Goal: Task Accomplishment & Management: Complete application form

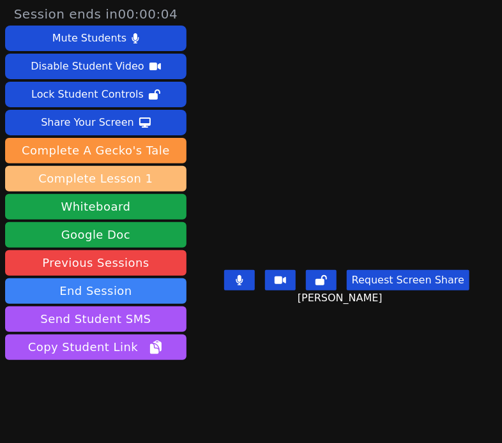
click at [148, 181] on button "Complete Lesson 1" at bounding box center [95, 179] width 181 height 26
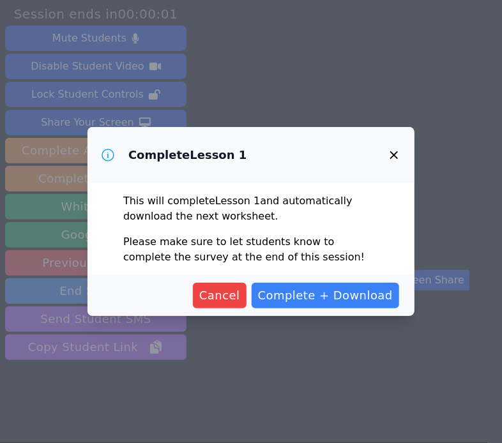
click at [393, 155] on icon "button" at bounding box center [394, 155] width 8 height 8
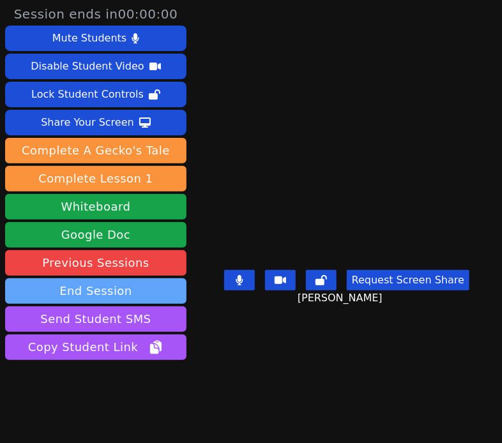
click at [118, 292] on button "End Session" at bounding box center [95, 291] width 181 height 26
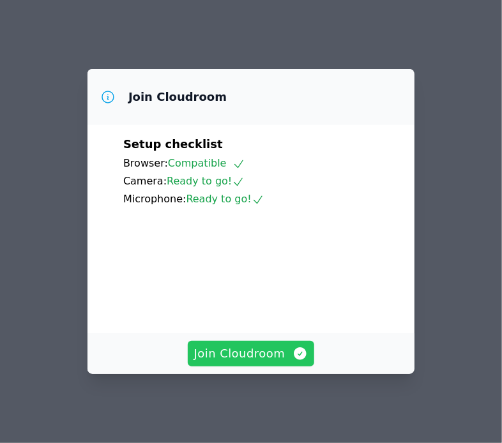
click at [265, 363] on span "Join Cloudroom" at bounding box center [251, 354] width 114 height 18
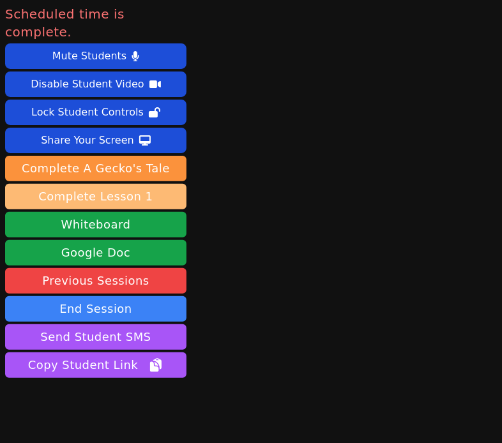
click at [144, 184] on button "Complete Lesson 1" at bounding box center [95, 197] width 181 height 26
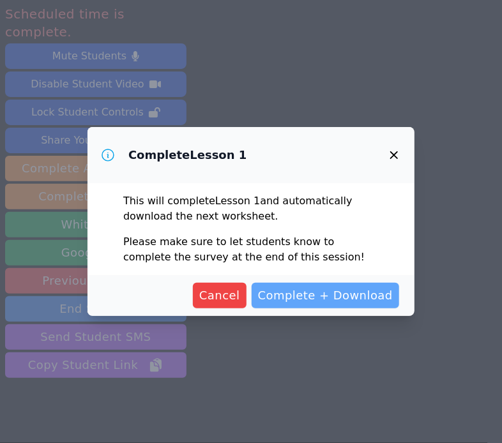
click at [312, 302] on span "Complete + Download" at bounding box center [325, 296] width 135 height 18
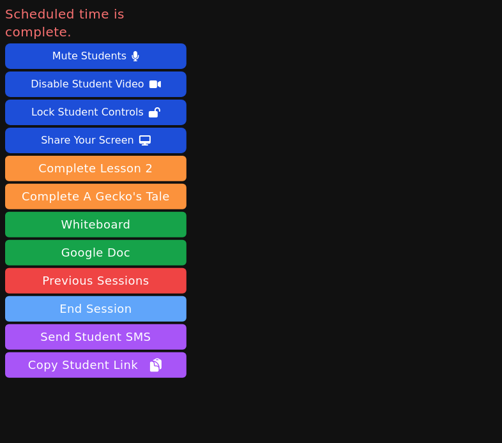
click at [157, 296] on button "End Session" at bounding box center [95, 309] width 181 height 26
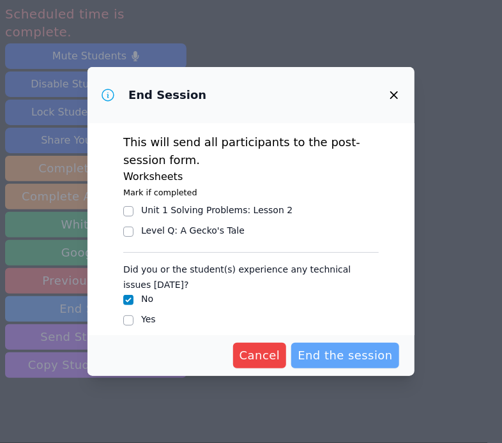
click at [332, 361] on span "End the session" at bounding box center [345, 356] width 95 height 18
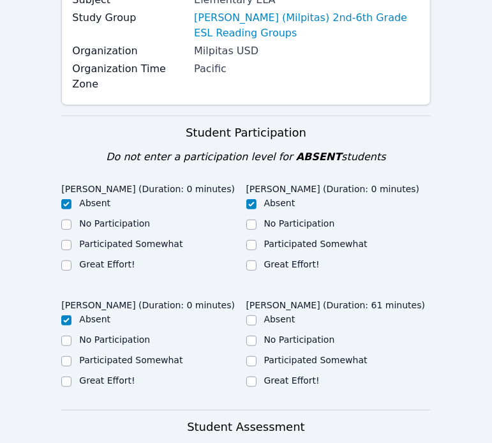
scroll to position [227, 0]
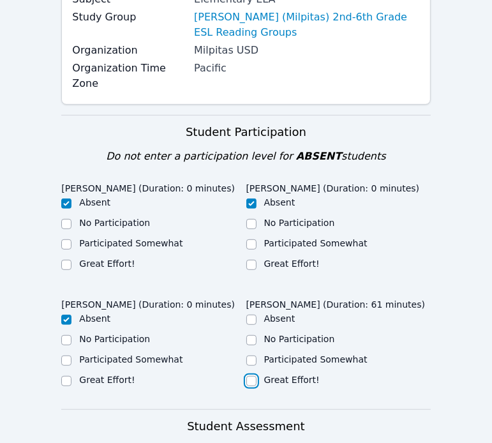
click at [253, 376] on input "Great Effort!" at bounding box center [252, 381] width 10 height 10
checkbox input "true"
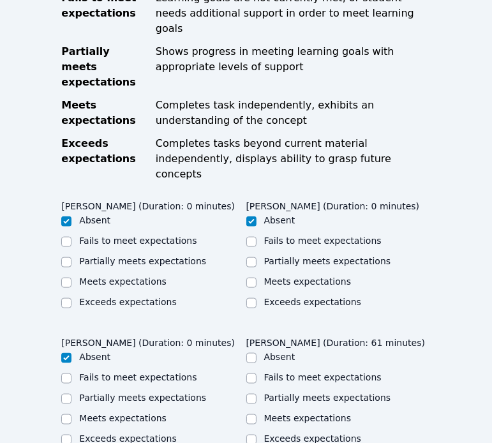
scroll to position [702, 0]
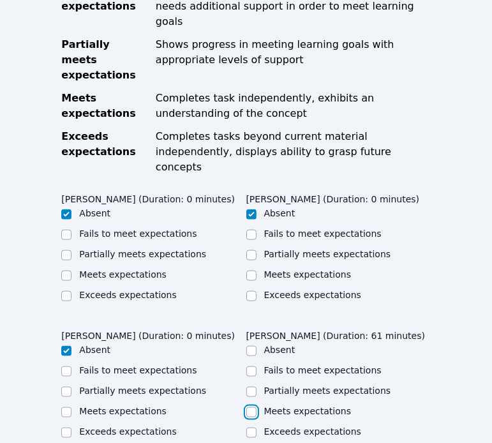
click at [250, 407] on input "Meets expectations" at bounding box center [252, 412] width 10 height 10
checkbox input "true"
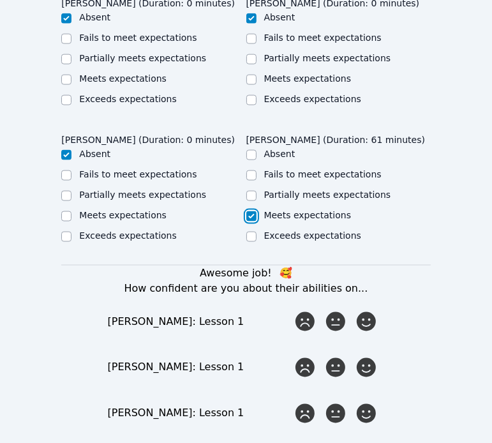
scroll to position [899, 0]
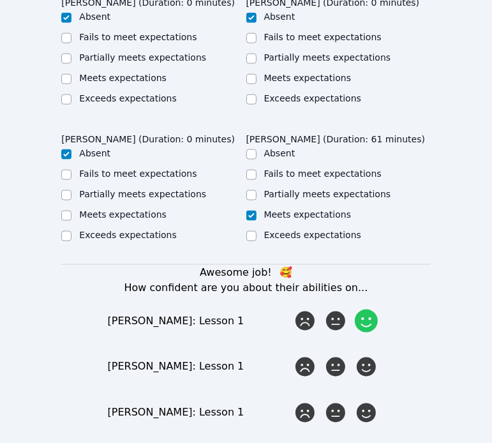
click at [369, 310] on icon at bounding box center [366, 321] width 23 height 23
click at [0, 0] on input "radio" at bounding box center [0, 0] width 0 height 0
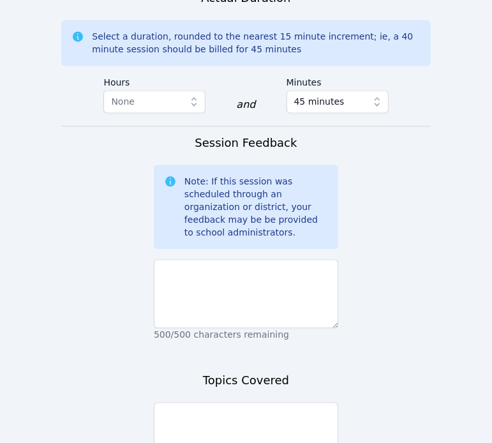
scroll to position [1411, 0]
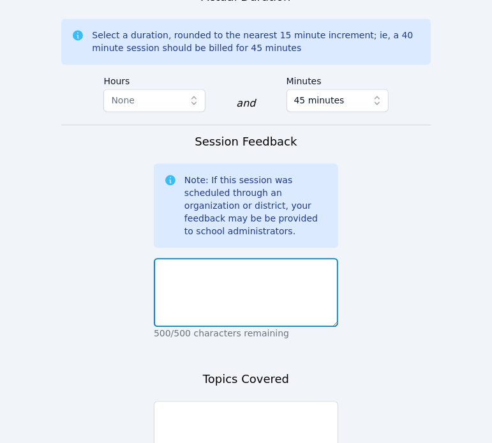
click at [253, 258] on textarea at bounding box center [246, 292] width 185 height 69
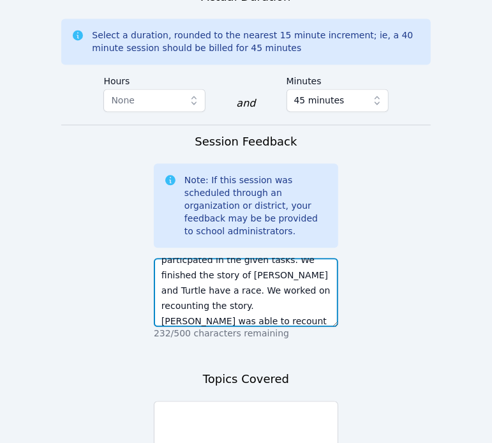
scroll to position [56, 0]
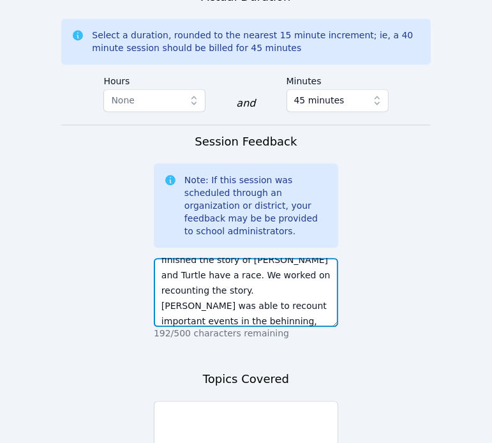
click at [175, 258] on textarea "[PERSON_NAME] did an amazing job [DATE]! She worked hard and particpated in the…" at bounding box center [246, 292] width 185 height 69
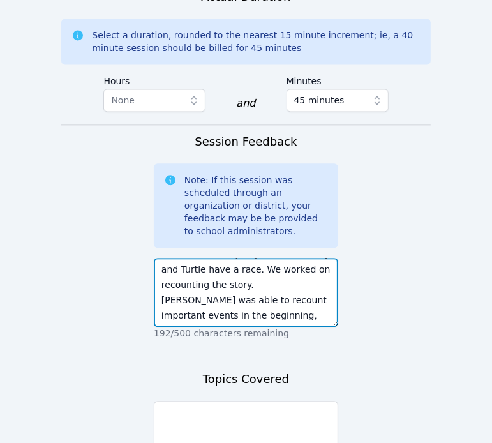
type textarea "[PERSON_NAME] did an amazing job [DATE]! She worked hard and particpated in the…"
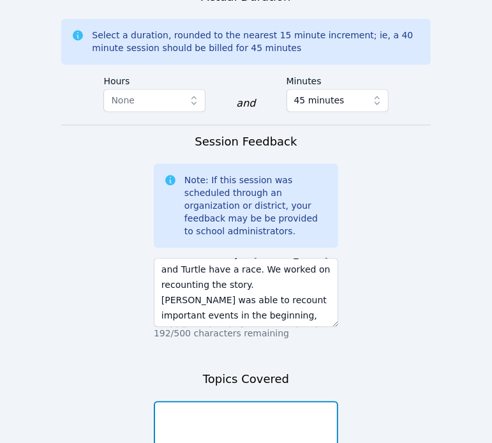
click at [233, 401] on textarea at bounding box center [246, 435] width 185 height 69
type textarea "Beauty at the Beach"
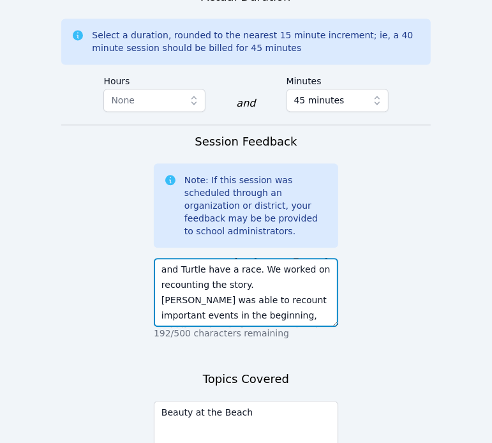
click at [319, 258] on textarea "[PERSON_NAME] did an amazing job [DATE]! She worked hard and particpated in the…" at bounding box center [246, 292] width 185 height 69
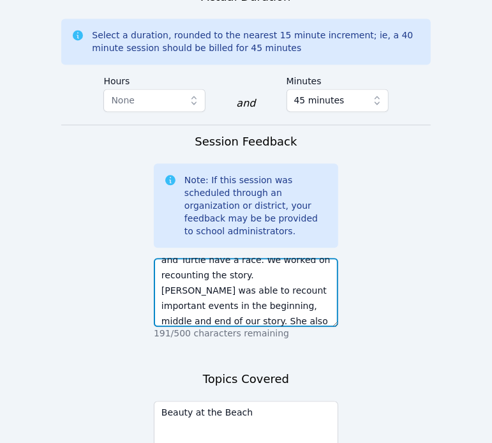
type textarea "[PERSON_NAME] did an amazing job [DATE]! She worked hard and particpated in the…"
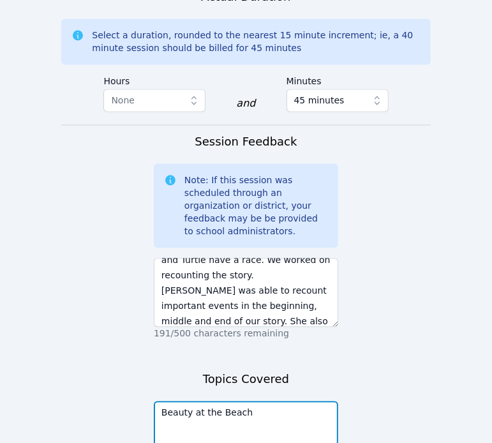
click at [252, 401] on textarea "Beauty at the Beach" at bounding box center [246, 435] width 185 height 69
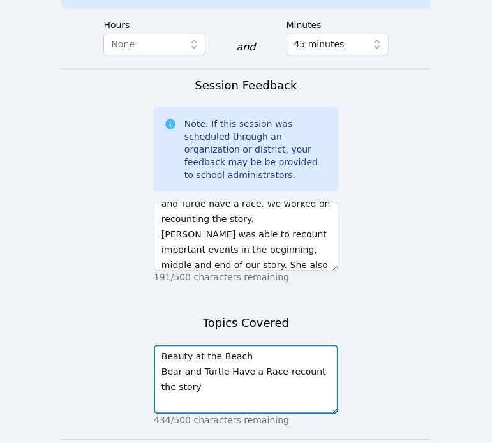
scroll to position [1471, 0]
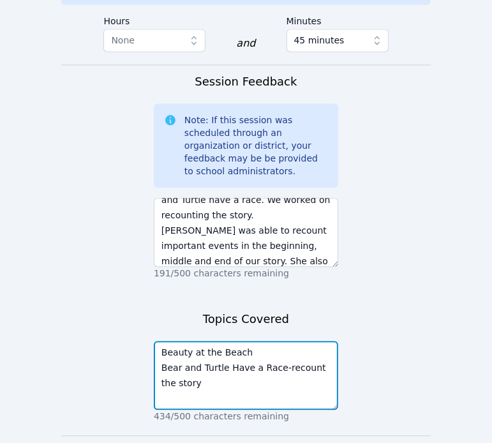
type textarea "Beauty at the Beach Bear and Turtle Have a Race-recount the story"
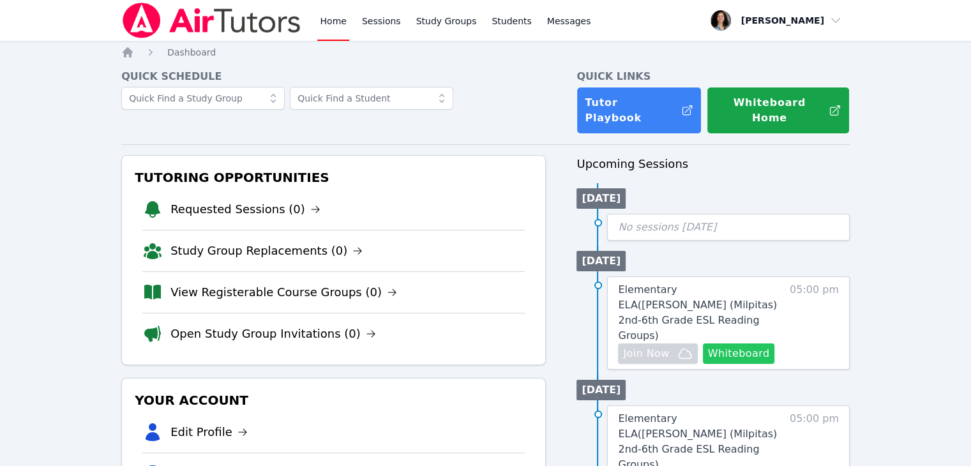
click at [501, 344] on button "Whiteboard" at bounding box center [739, 354] width 72 height 20
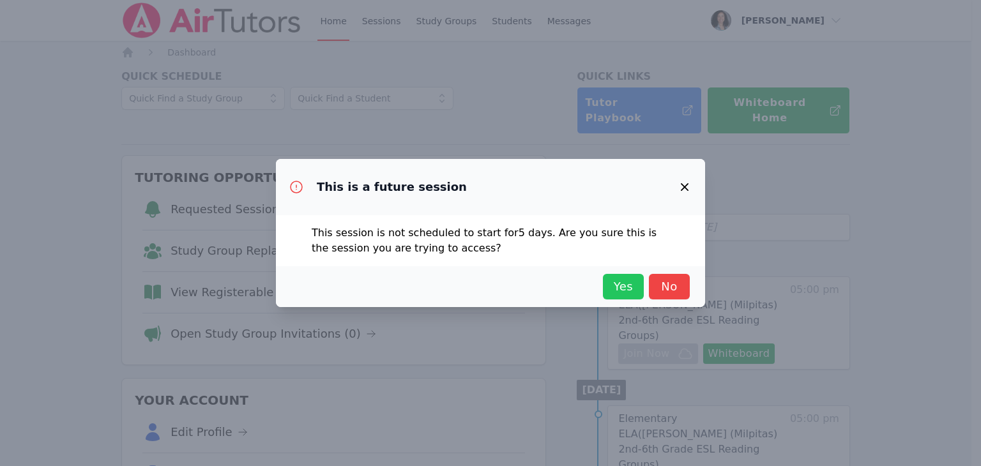
click at [501, 285] on span "Yes" at bounding box center [623, 287] width 28 height 18
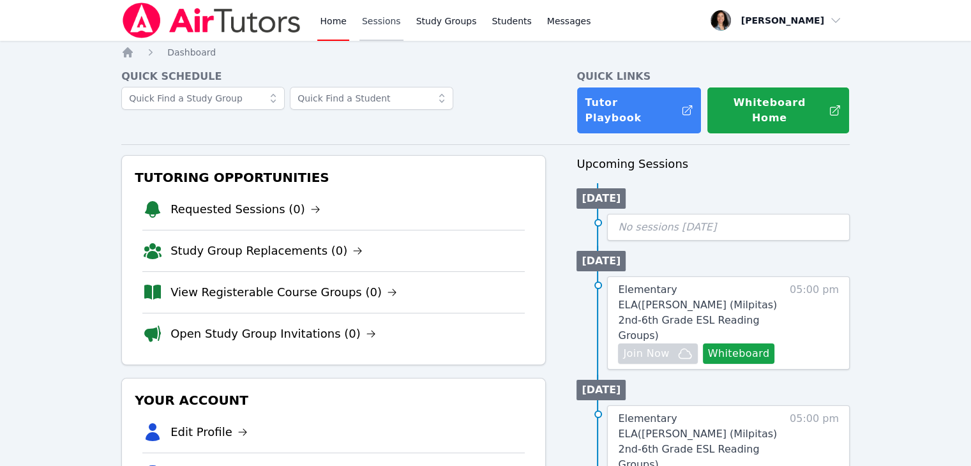
click at [374, 26] on link "Sessions" at bounding box center [382, 20] width 44 height 41
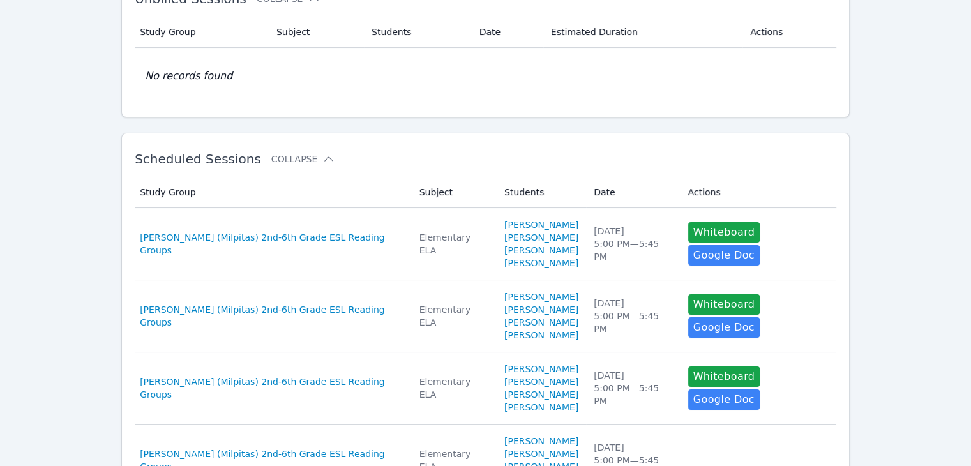
scroll to position [105, 0]
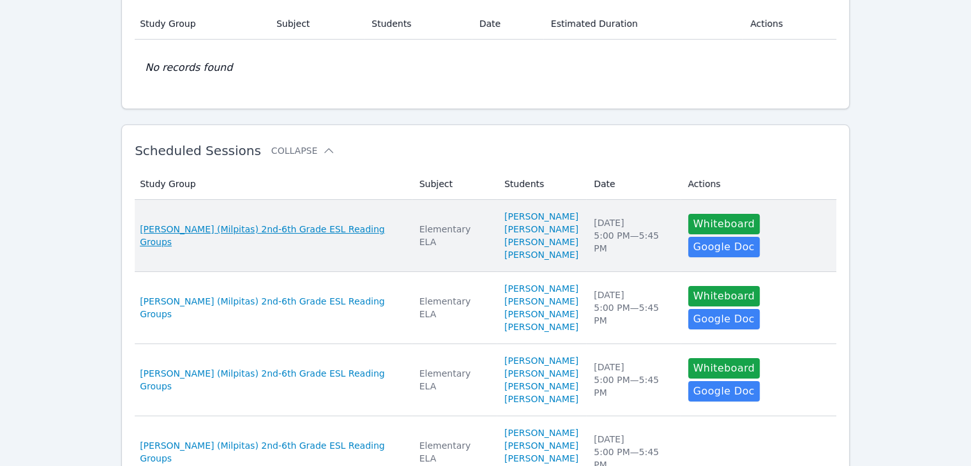
click at [315, 234] on span "[PERSON_NAME] (Milpitas) 2nd-6th Grade ESL Reading Groups" at bounding box center [272, 236] width 264 height 26
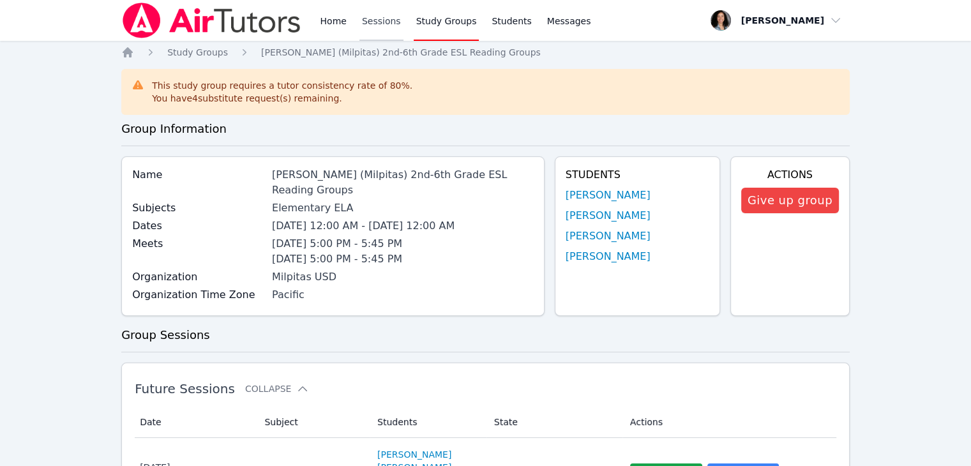
click at [385, 22] on link "Sessions" at bounding box center [382, 20] width 44 height 41
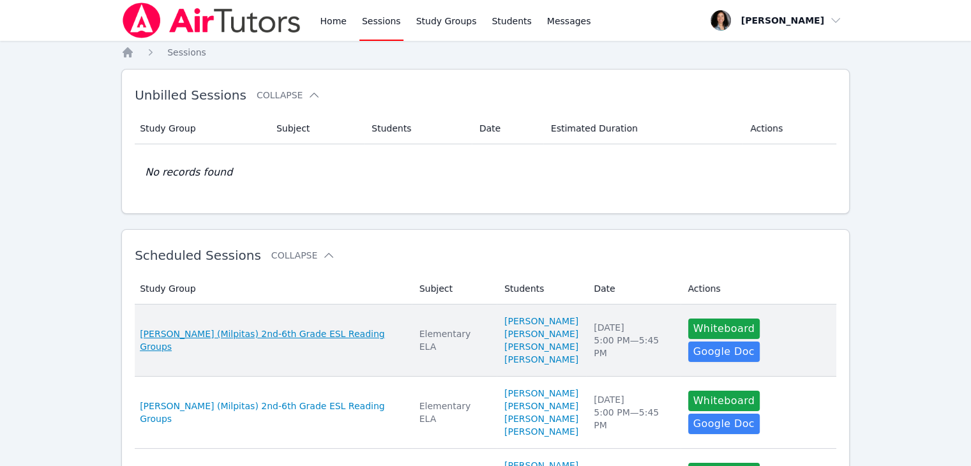
click at [239, 340] on span "[PERSON_NAME] (Milpitas) 2nd-6th Grade ESL Reading Groups" at bounding box center [272, 341] width 264 height 26
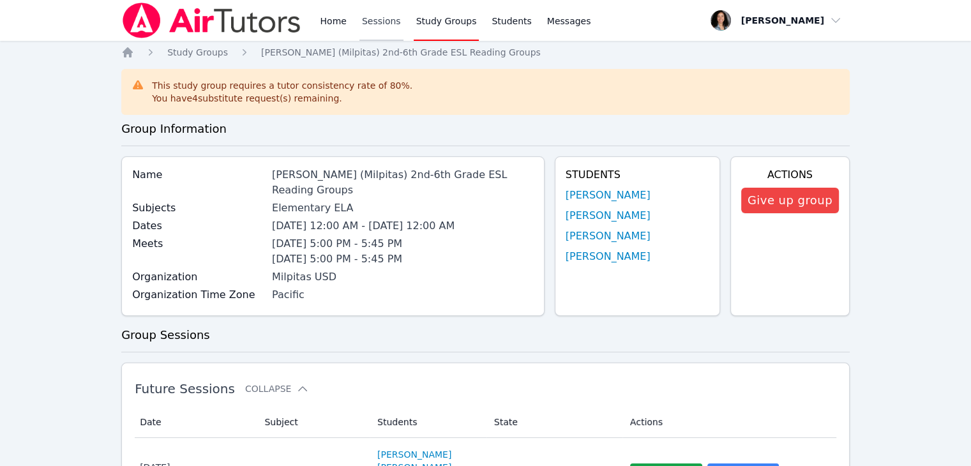
click at [369, 25] on link "Sessions" at bounding box center [382, 20] width 44 height 41
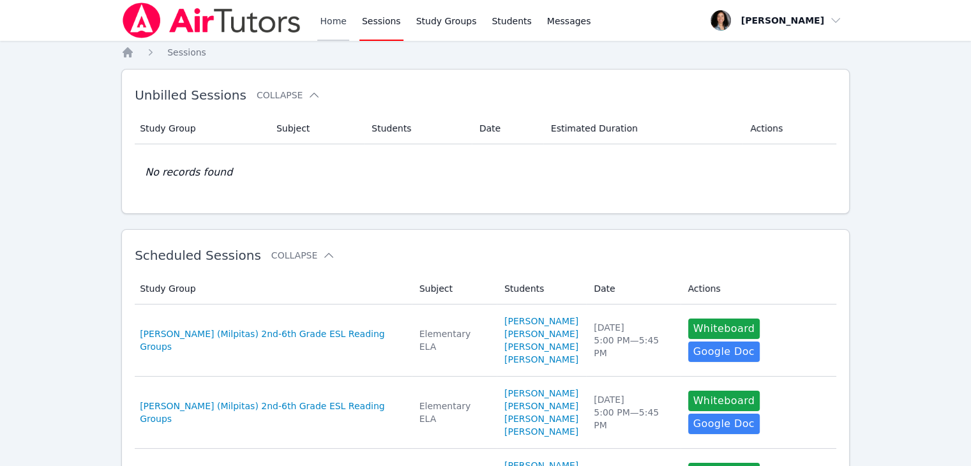
click at [330, 27] on link "Home" at bounding box center [332, 20] width 31 height 41
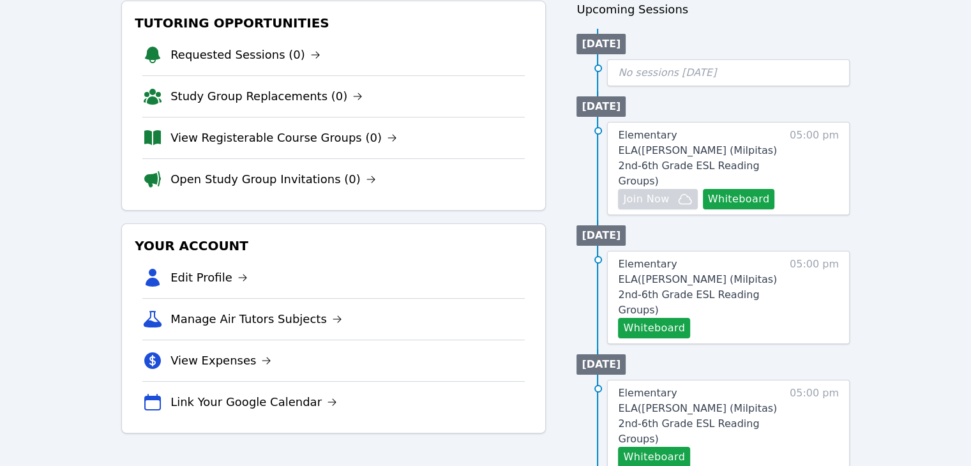
scroll to position [163, 0]
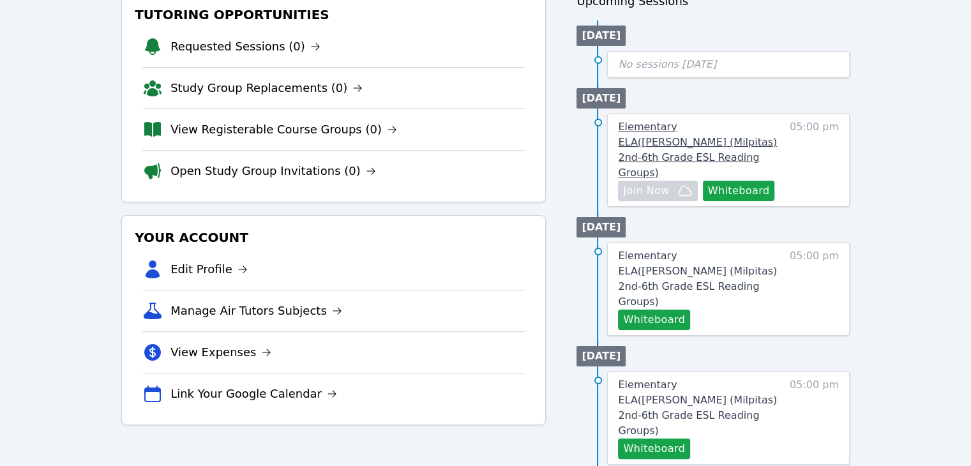
click at [691, 121] on span "Elementary ELA ( Curtner (Milpitas) 2nd-6th Grade ESL Reading Groups )" at bounding box center [697, 150] width 159 height 58
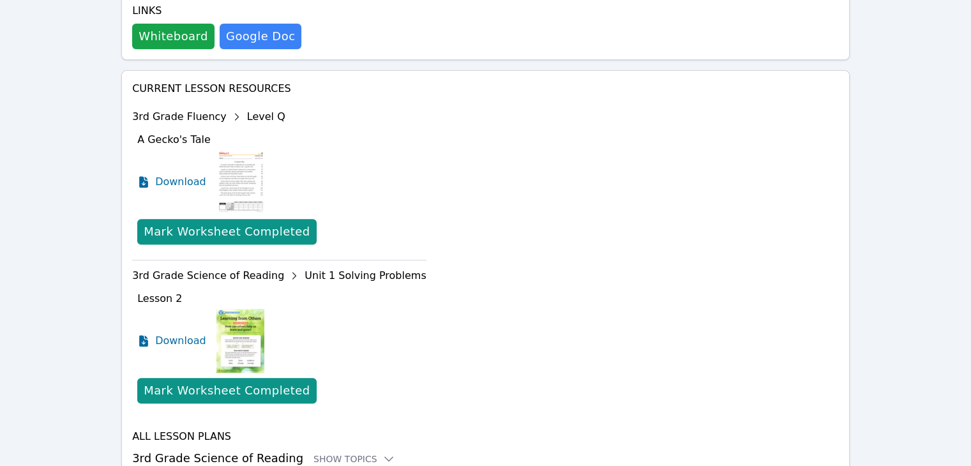
scroll to position [488, 0]
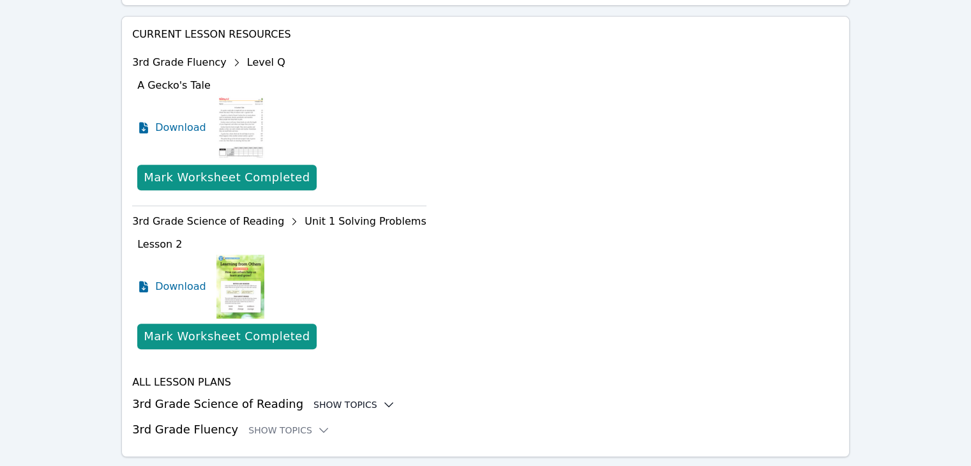
click at [384, 403] on icon at bounding box center [388, 405] width 8 height 4
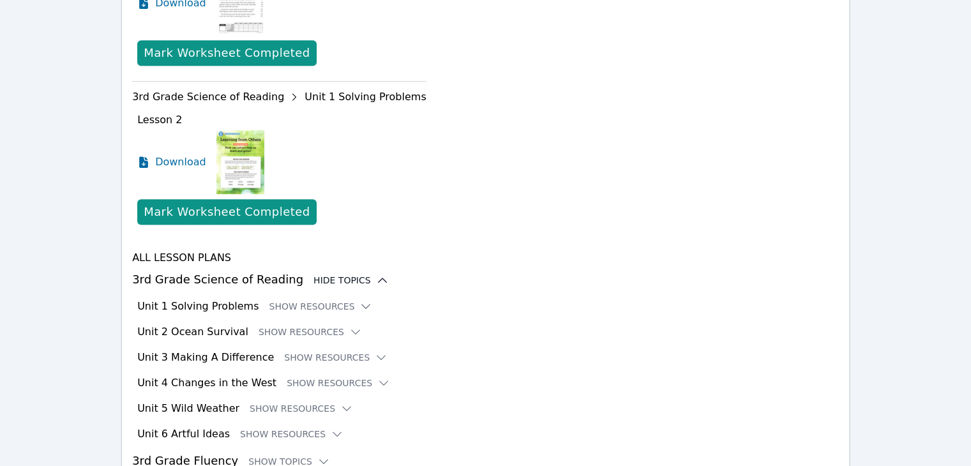
scroll to position [644, 0]
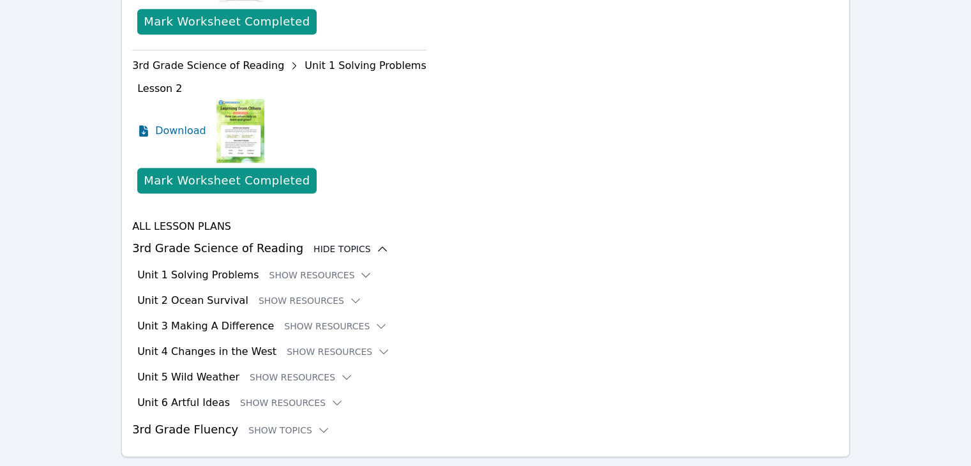
click at [443, 395] on div "Unit 6 Artful Ideas Show Resources" at bounding box center [488, 402] width 702 height 15
click at [360, 269] on icon at bounding box center [366, 275] width 13 height 13
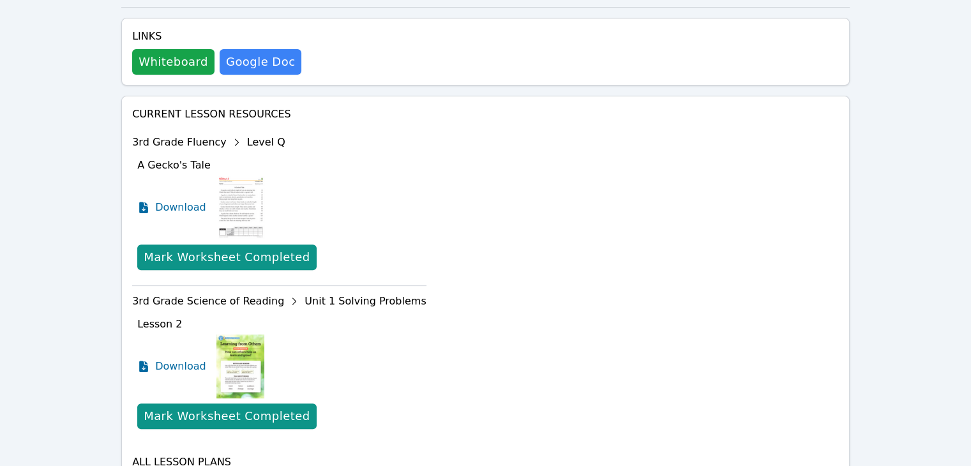
scroll to position [407, 0]
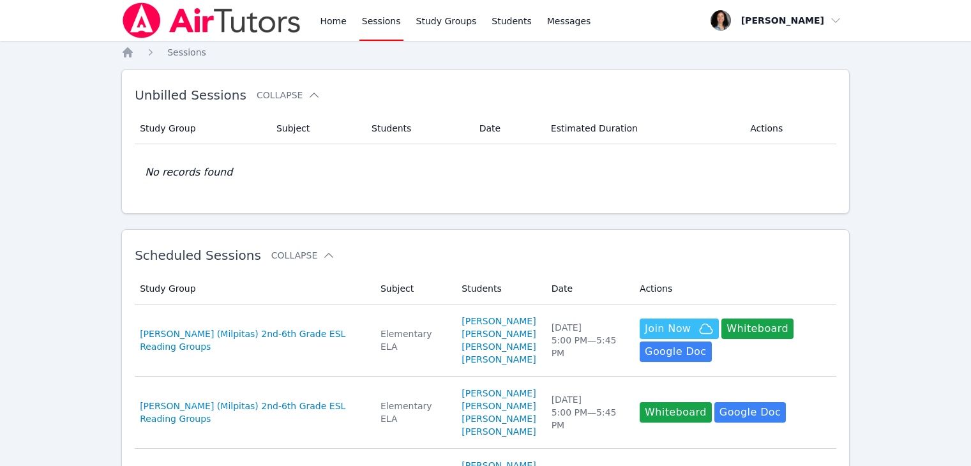
scroll to position [225, 0]
